Goal: Task Accomplishment & Management: Complete application form

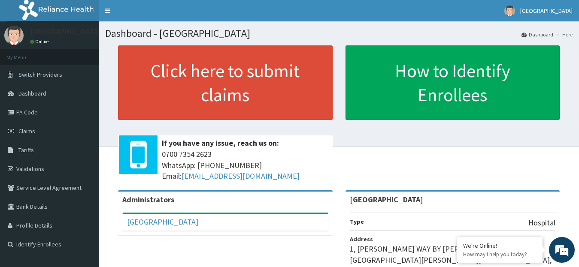
click at [36, 170] on link "Validations" at bounding box center [49, 169] width 99 height 19
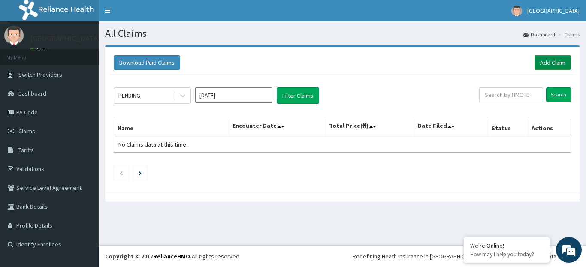
click at [554, 67] on link "Add Claim" at bounding box center [553, 62] width 36 height 15
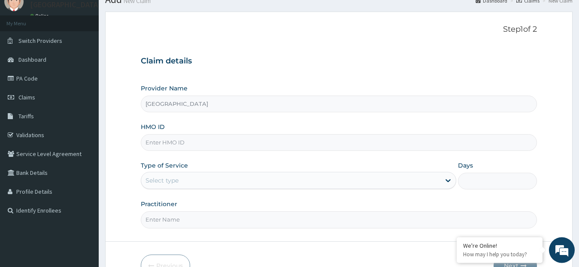
scroll to position [44, 0]
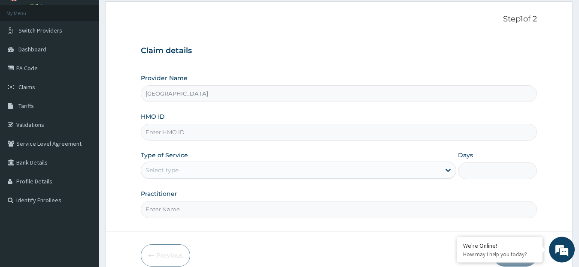
click at [254, 131] on input "HMO ID" at bounding box center [339, 132] width 397 height 17
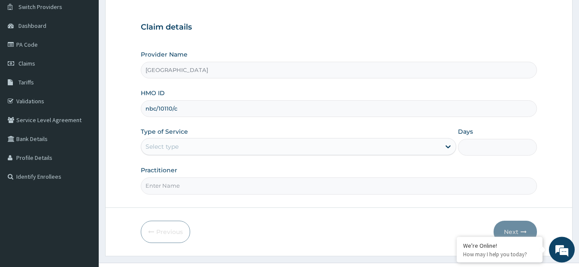
scroll to position [85, 0]
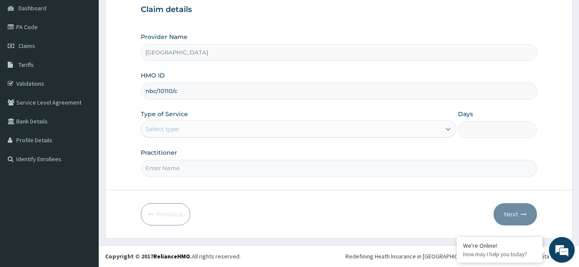
type input "nbc/10110/c"
click at [446, 129] on icon at bounding box center [448, 129] width 5 height 3
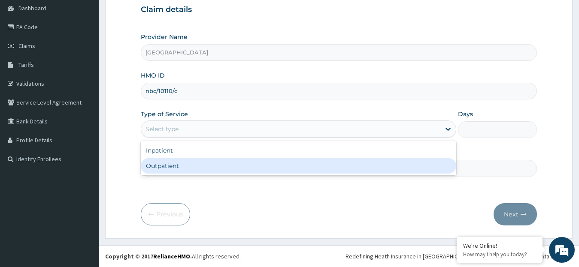
click at [356, 165] on div "Outpatient" at bounding box center [299, 165] width 316 height 15
type input "1"
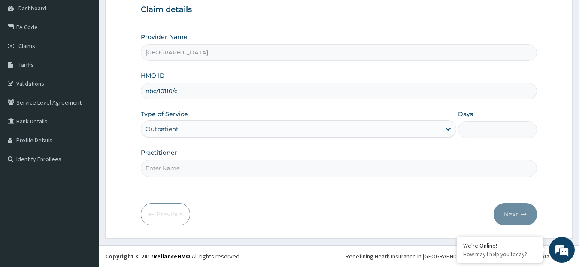
click at [200, 170] on input "Practitioner" at bounding box center [339, 168] width 397 height 17
type input "d"
type input "[PERSON_NAME]"
click at [522, 220] on button "Next" at bounding box center [515, 214] width 43 height 22
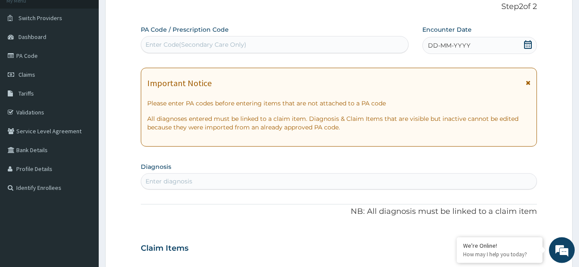
scroll to position [58, 0]
click at [527, 44] on icon at bounding box center [528, 43] width 9 height 9
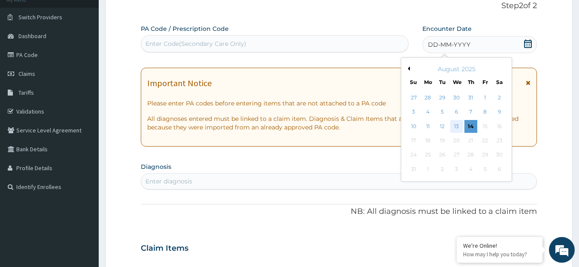
click at [457, 129] on div "13" at bounding box center [456, 126] width 13 height 13
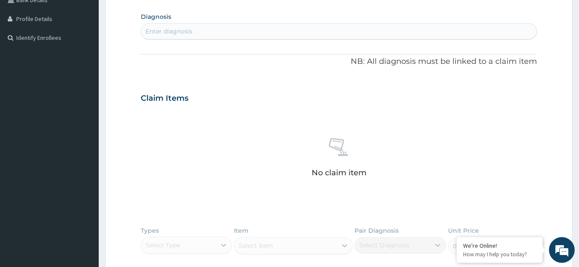
scroll to position [230, 0]
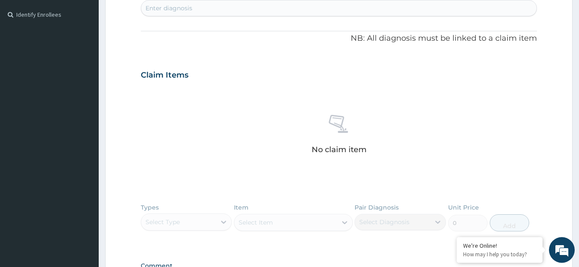
click at [294, 10] on div "Enter diagnosis" at bounding box center [339, 8] width 396 height 14
type input "[MEDICAL_DATA]"
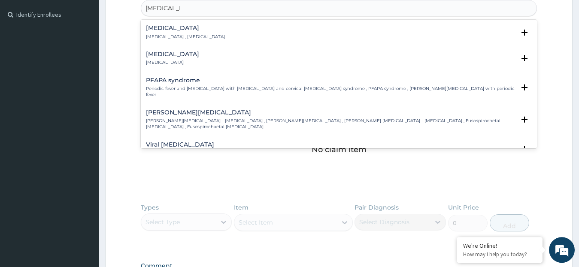
click at [178, 58] on h4 "[MEDICAL_DATA]" at bounding box center [172, 54] width 53 height 6
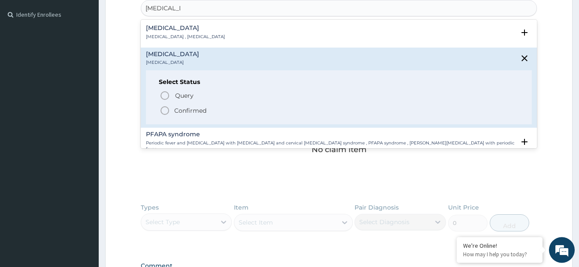
click at [186, 111] on p "Confirmed" at bounding box center [190, 110] width 32 height 9
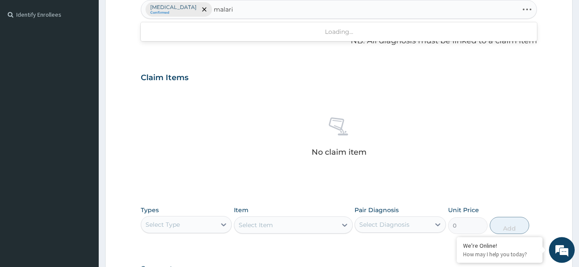
type input "[MEDICAL_DATA]"
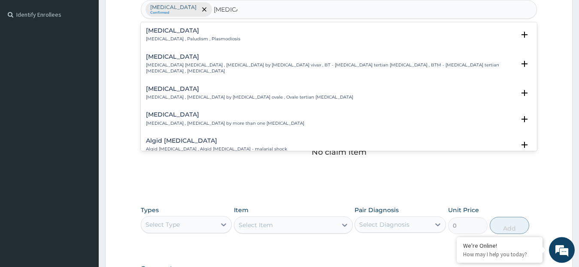
click at [211, 40] on p "[MEDICAL_DATA] , Paludism , Plasmodiosis" at bounding box center [193, 39] width 94 height 6
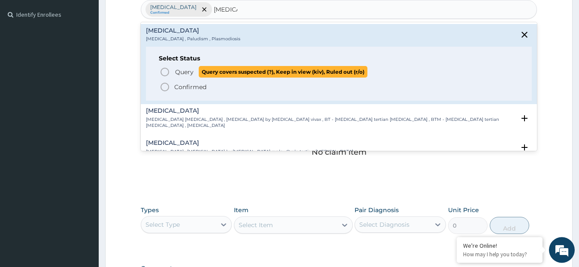
click at [191, 75] on span "Query" at bounding box center [184, 72] width 18 height 9
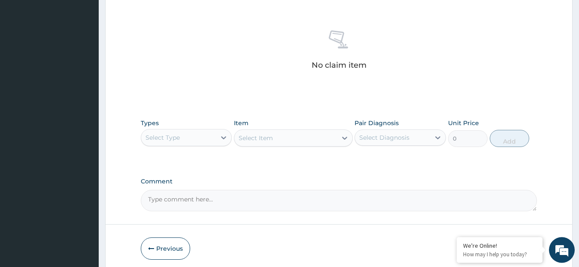
scroll to position [352, 0]
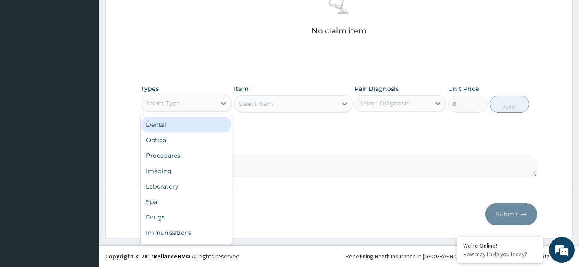
click at [214, 102] on div "Select Type" at bounding box center [178, 104] width 75 height 14
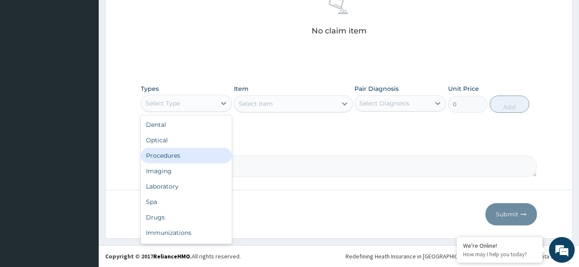
click at [184, 157] on div "Procedures" at bounding box center [186, 155] width 91 height 15
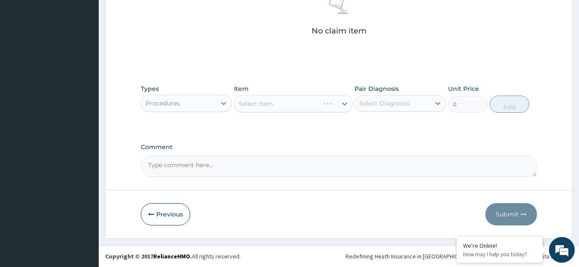
click at [332, 103] on div "Select Item" at bounding box center [293, 103] width 119 height 17
click at [339, 104] on div at bounding box center [344, 103] width 15 height 15
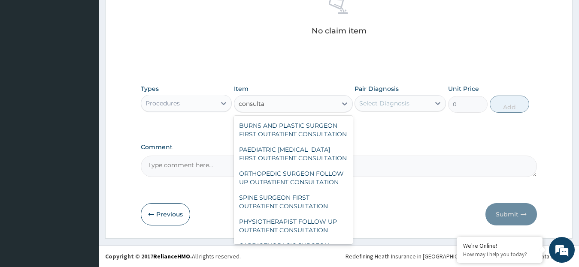
scroll to position [108, 0]
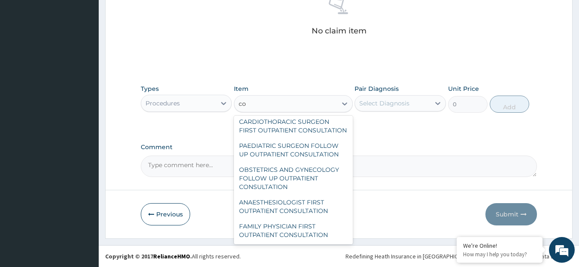
type input "c"
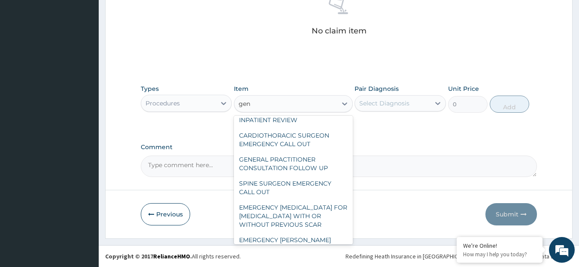
scroll to position [12, 0]
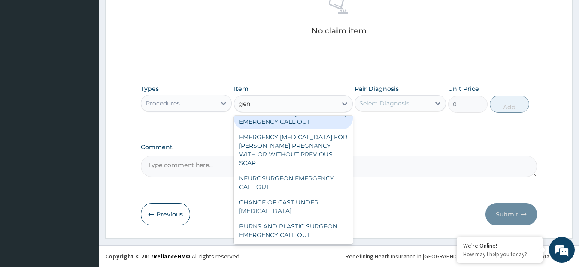
type input "gene"
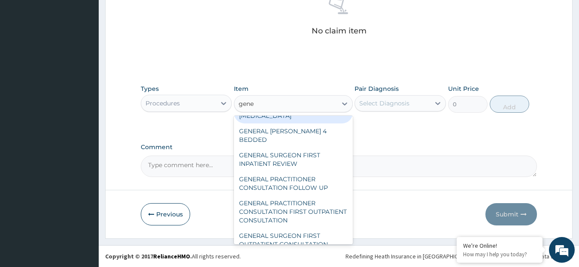
scroll to position [0, 0]
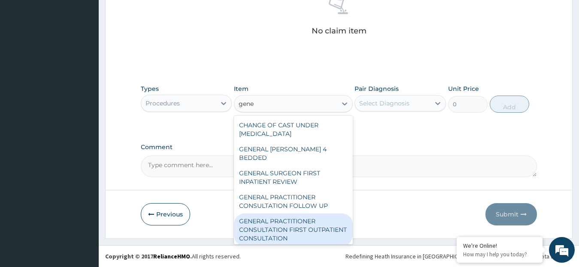
click at [305, 214] on div "GENERAL PRACTITIONER CONSULTATION FIRST OUTPATIENT CONSULTATION" at bounding box center [293, 230] width 119 height 33
type input "3795"
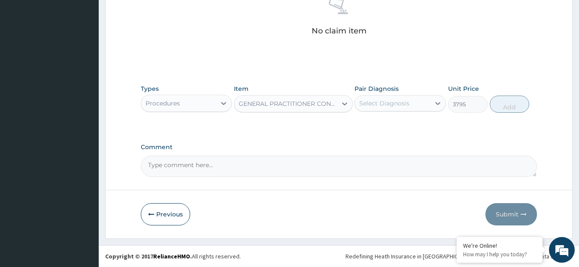
click at [421, 111] on div "Select Diagnosis" at bounding box center [400, 103] width 91 height 16
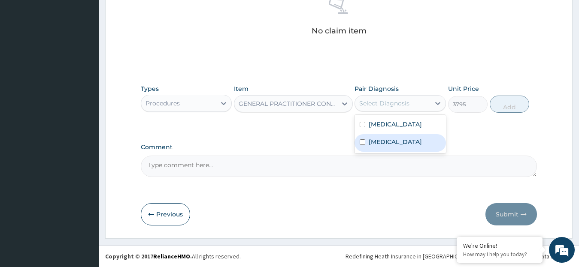
click at [380, 141] on label "[MEDICAL_DATA]" at bounding box center [395, 142] width 53 height 9
checkbox input "true"
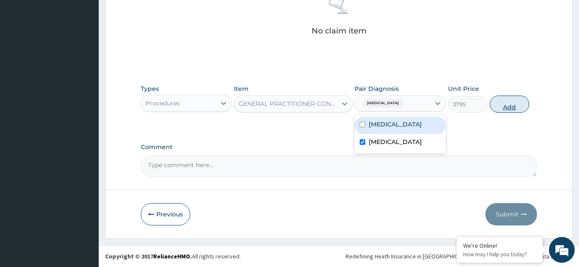
click at [512, 102] on button "Add" at bounding box center [509, 104] width 39 height 17
type input "0"
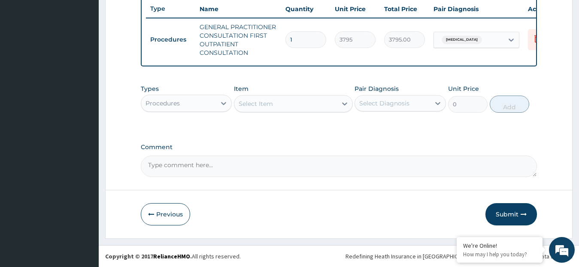
scroll to position [331, 0]
click at [196, 97] on div "Procedures" at bounding box center [178, 104] width 75 height 14
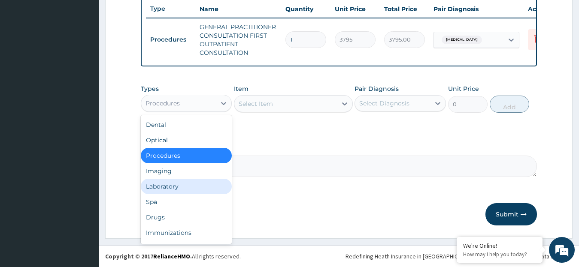
click at [183, 187] on div "Laboratory" at bounding box center [186, 186] width 91 height 15
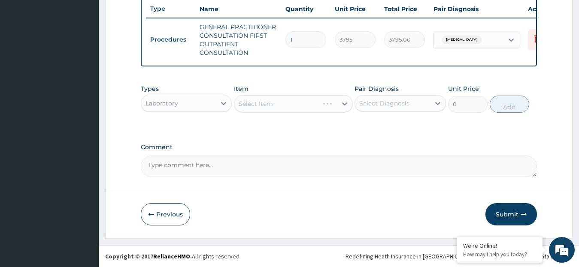
click at [315, 106] on div "Select Item" at bounding box center [293, 103] width 119 height 17
click at [325, 110] on div "Select Item" at bounding box center [285, 104] width 103 height 14
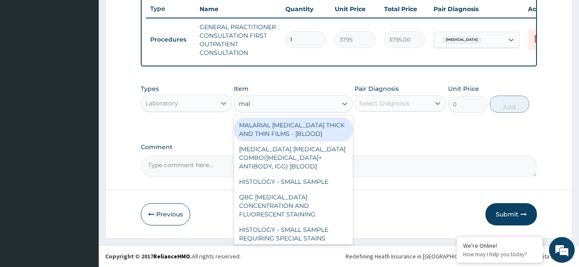
type input "mala"
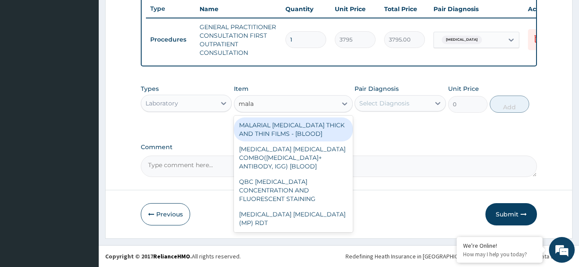
click at [316, 130] on div "MALARIAL [MEDICAL_DATA] THICK AND THIN FILMS - [BLOOD]" at bounding box center [293, 130] width 119 height 24
type input "1725"
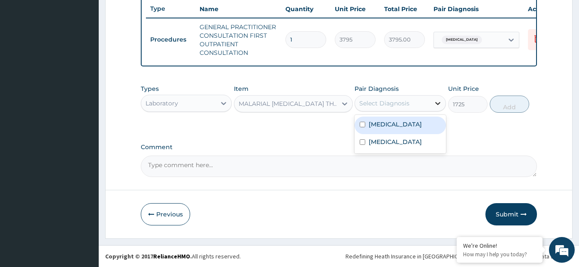
click at [432, 103] on div at bounding box center [437, 103] width 15 height 15
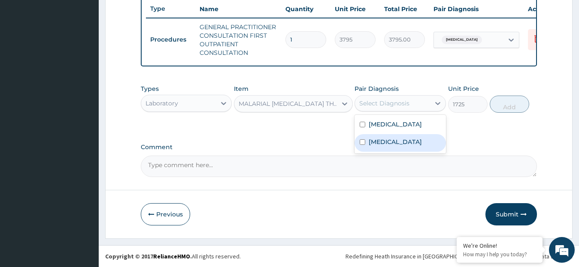
click at [379, 143] on label "[MEDICAL_DATA]" at bounding box center [395, 142] width 53 height 9
checkbox input "true"
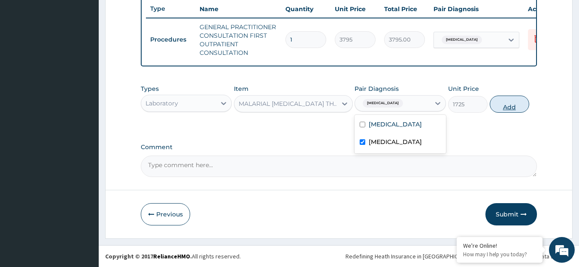
click at [510, 104] on button "Add" at bounding box center [509, 104] width 39 height 17
type input "0"
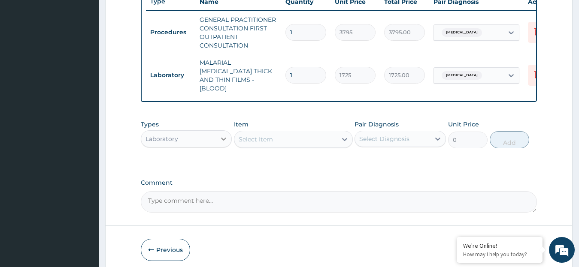
click at [218, 139] on div at bounding box center [223, 138] width 15 height 15
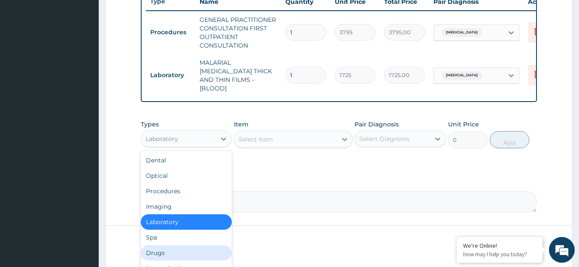
click at [164, 246] on div "Drugs" at bounding box center [186, 253] width 91 height 15
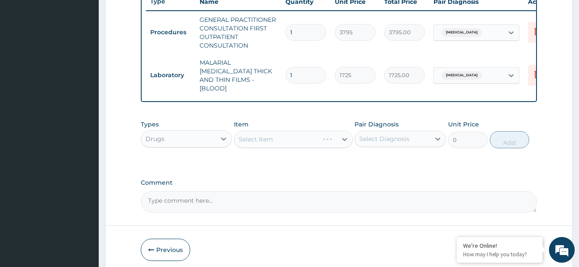
click at [345, 138] on div "Select Item" at bounding box center [293, 139] width 119 height 17
click at [345, 138] on icon at bounding box center [344, 139] width 9 height 9
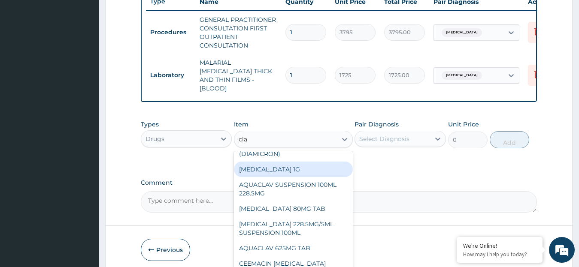
scroll to position [0, 0]
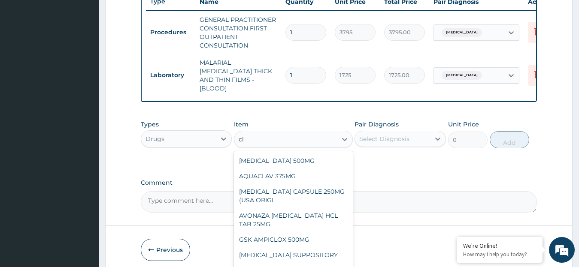
type input "c"
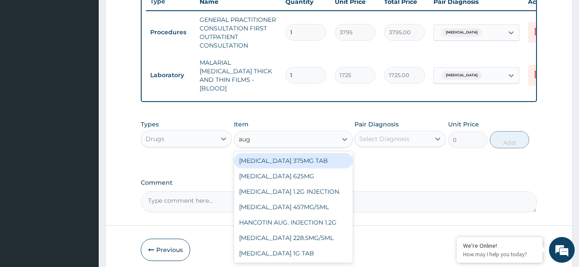
type input "augm"
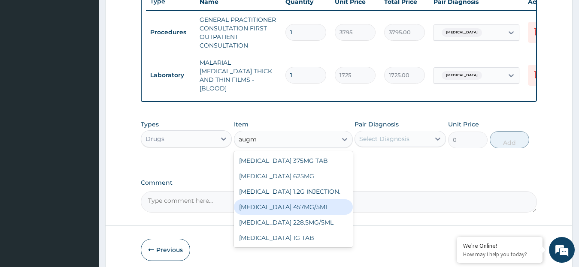
click at [301, 211] on div "[MEDICAL_DATA] 457MG/5ML" at bounding box center [293, 207] width 119 height 15
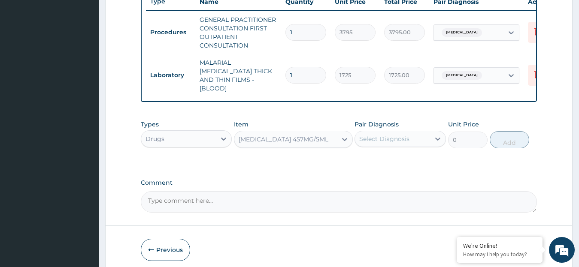
type input "6325"
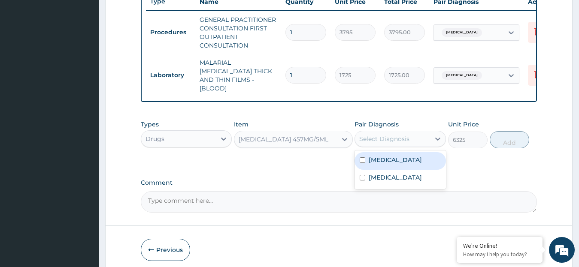
click at [399, 142] on div "Select Diagnosis" at bounding box center [384, 139] width 50 height 9
click at [386, 161] on label "[MEDICAL_DATA]" at bounding box center [395, 160] width 53 height 9
checkbox input "true"
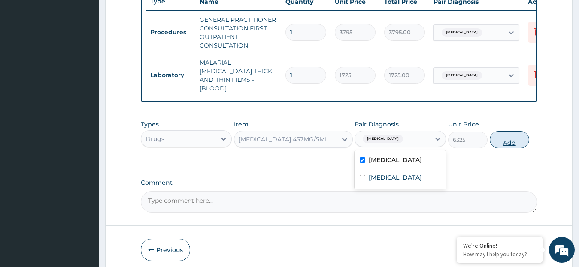
click at [516, 142] on button "Add" at bounding box center [509, 139] width 39 height 17
type input "0"
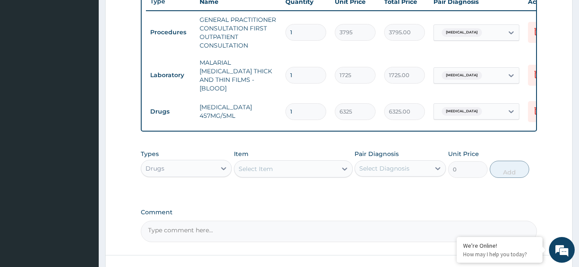
click at [272, 170] on div "Select Item" at bounding box center [256, 169] width 34 height 9
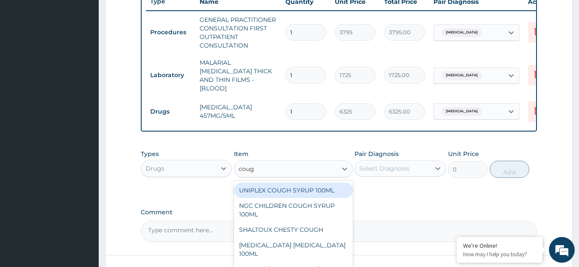
type input "cough"
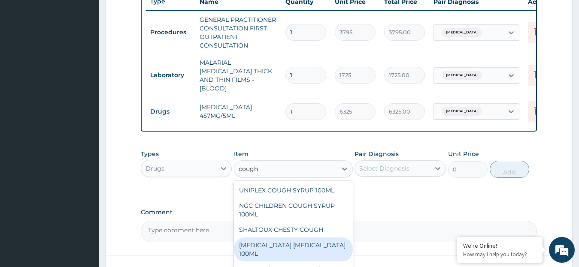
click at [328, 242] on div "[MEDICAL_DATA] [MEDICAL_DATA] 100ML" at bounding box center [293, 250] width 119 height 24
type input "1897.5"
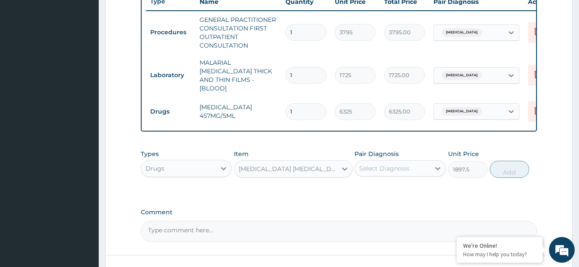
click at [423, 174] on div "Select Diagnosis" at bounding box center [392, 169] width 75 height 14
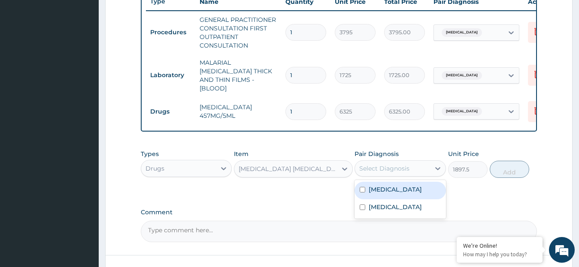
click at [389, 192] on label "[MEDICAL_DATA]" at bounding box center [395, 189] width 53 height 9
checkbox input "true"
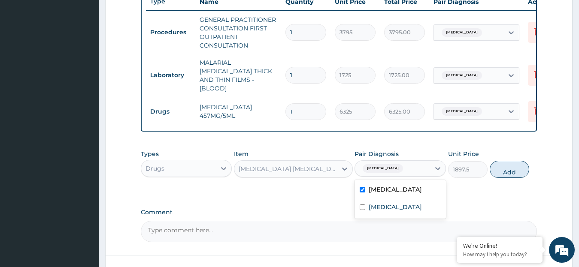
click at [506, 173] on button "Add" at bounding box center [509, 169] width 39 height 17
type input "0"
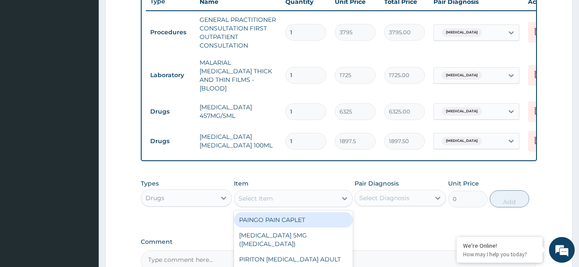
click at [294, 195] on div "Select Item" at bounding box center [285, 199] width 103 height 14
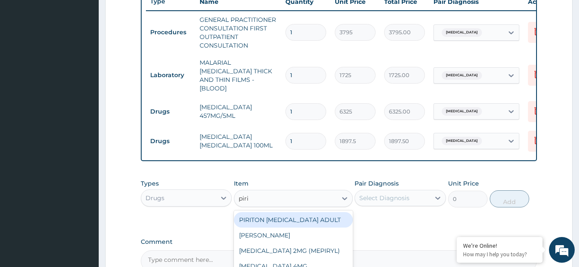
type input "pirit"
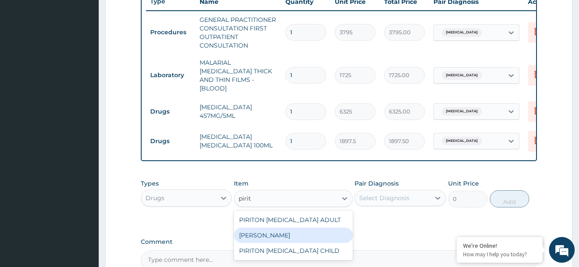
click at [307, 236] on div "[PERSON_NAME]" at bounding box center [293, 235] width 119 height 15
type input "25.3"
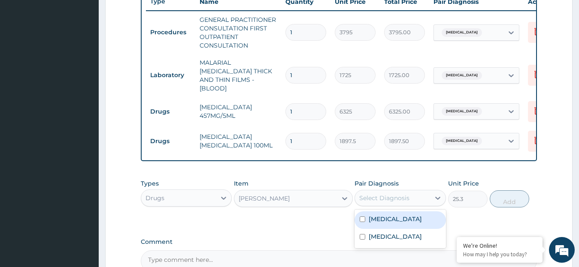
click at [420, 196] on div "Select Diagnosis" at bounding box center [392, 198] width 75 height 14
click at [398, 218] on label "[MEDICAL_DATA]" at bounding box center [395, 219] width 53 height 9
checkbox input "true"
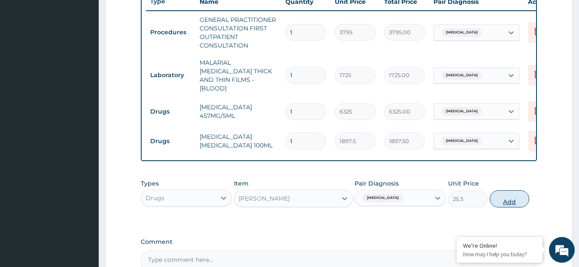
click at [512, 197] on button "Add" at bounding box center [509, 199] width 39 height 17
type input "0"
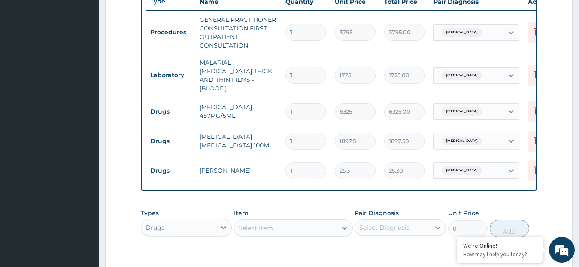
type input "0.00"
type input "7"
type input "177.10"
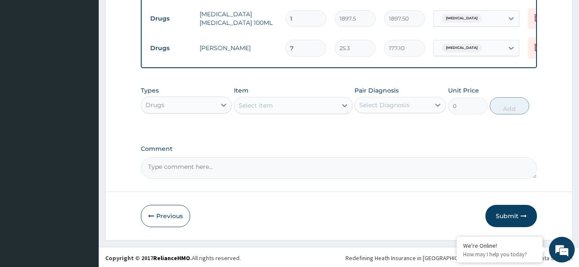
scroll to position [455, 0]
type input "7"
click at [522, 215] on icon "button" at bounding box center [524, 216] width 6 height 6
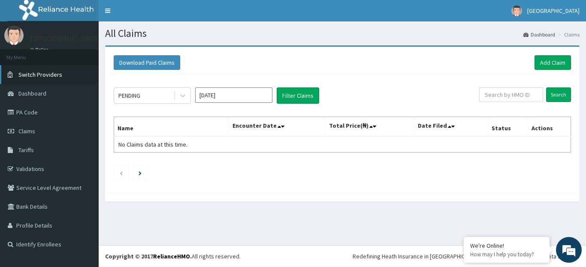
click at [59, 73] on span "Switch Providers" at bounding box center [40, 75] width 44 height 8
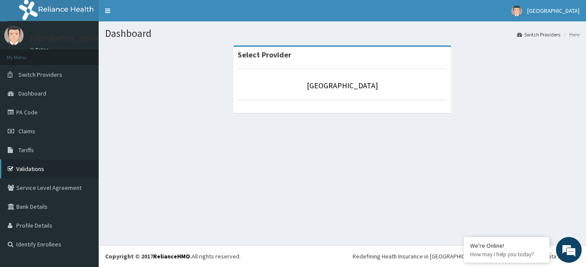
click at [35, 170] on link "Validations" at bounding box center [49, 169] width 99 height 19
